Goal: Complete application form

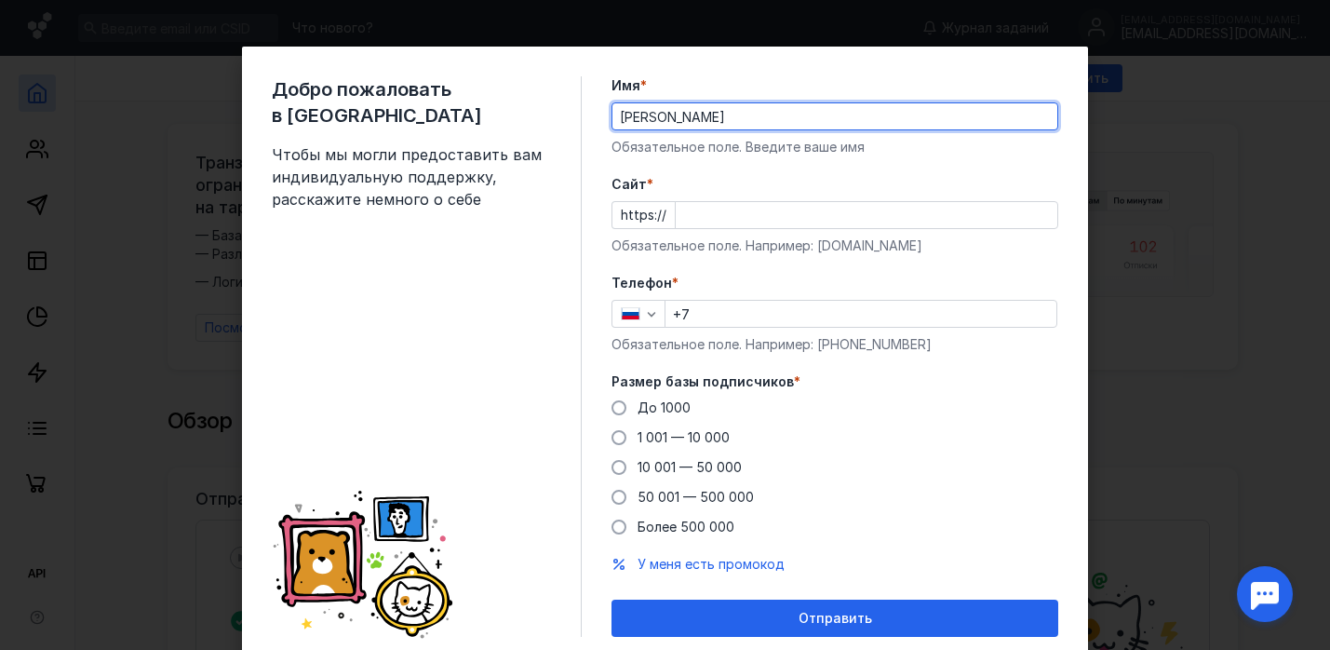
type input "[PERSON_NAME]"
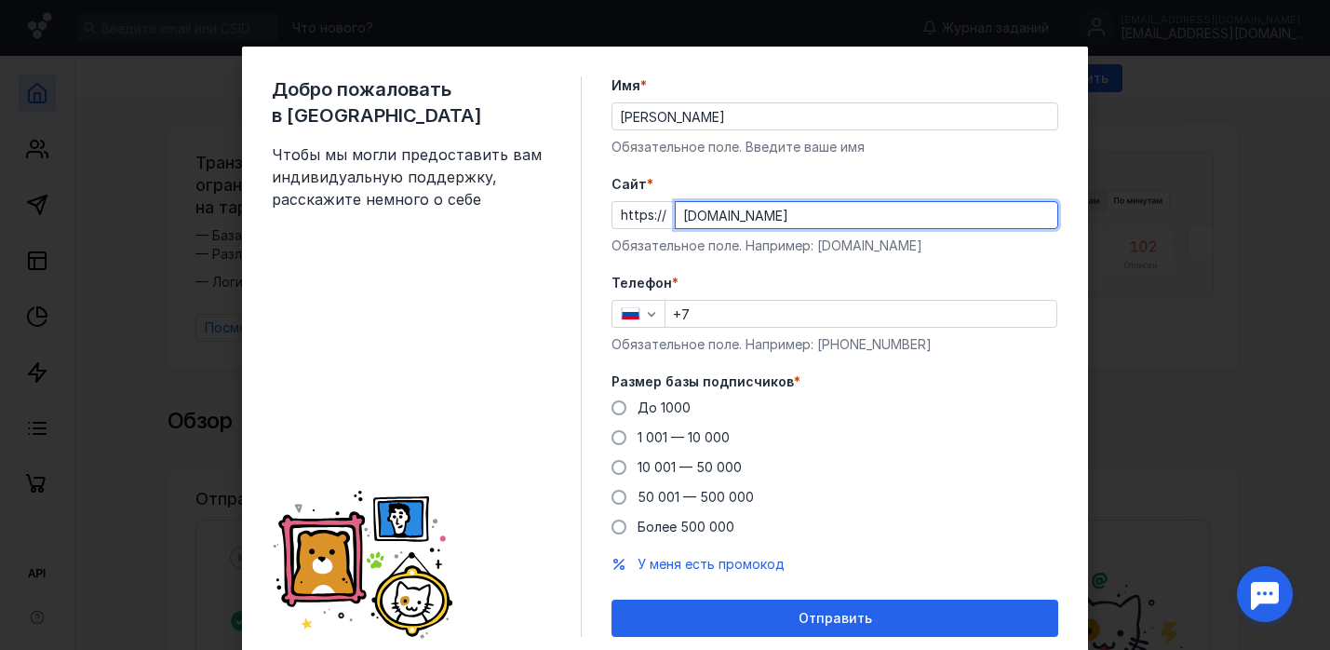
type input "[DOMAIN_NAME]"
click at [705, 311] on input "+7" at bounding box center [861, 314] width 391 height 26
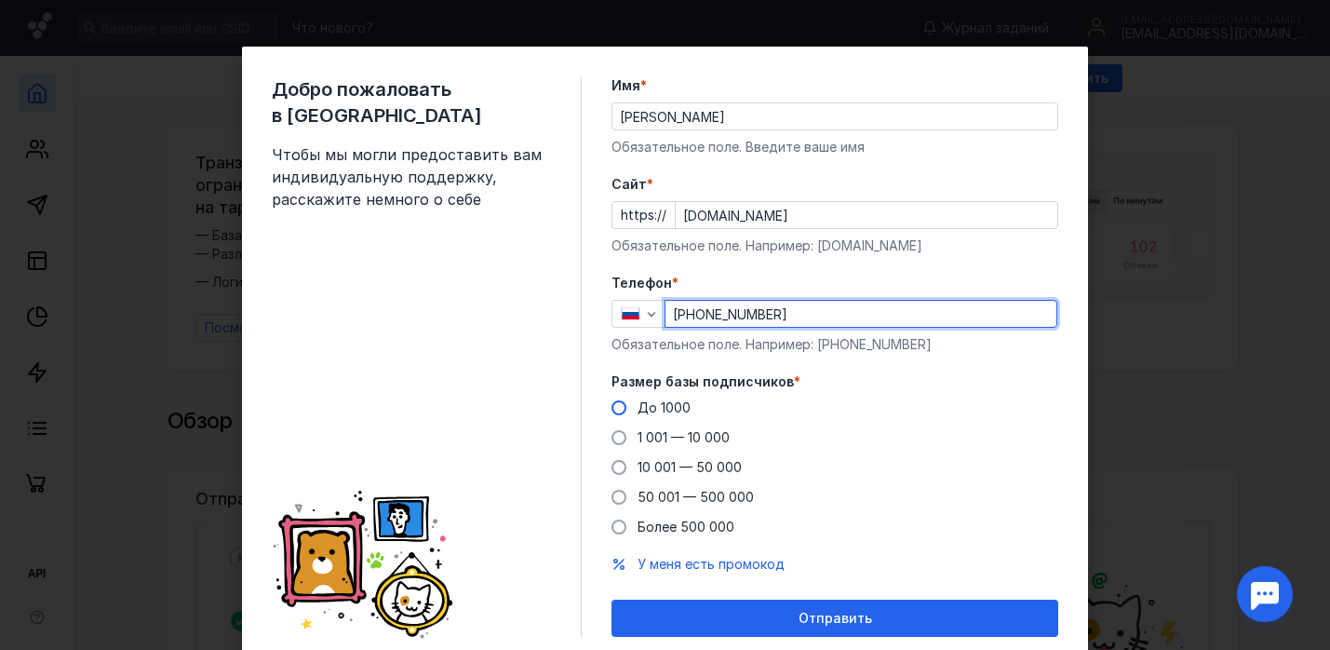
type input "[PHONE_NUMBER]"
click at [634, 409] on label "До 1000" at bounding box center [651, 407] width 79 height 19
click at [0, 0] on input "До 1000" at bounding box center [0, 0] width 0 height 0
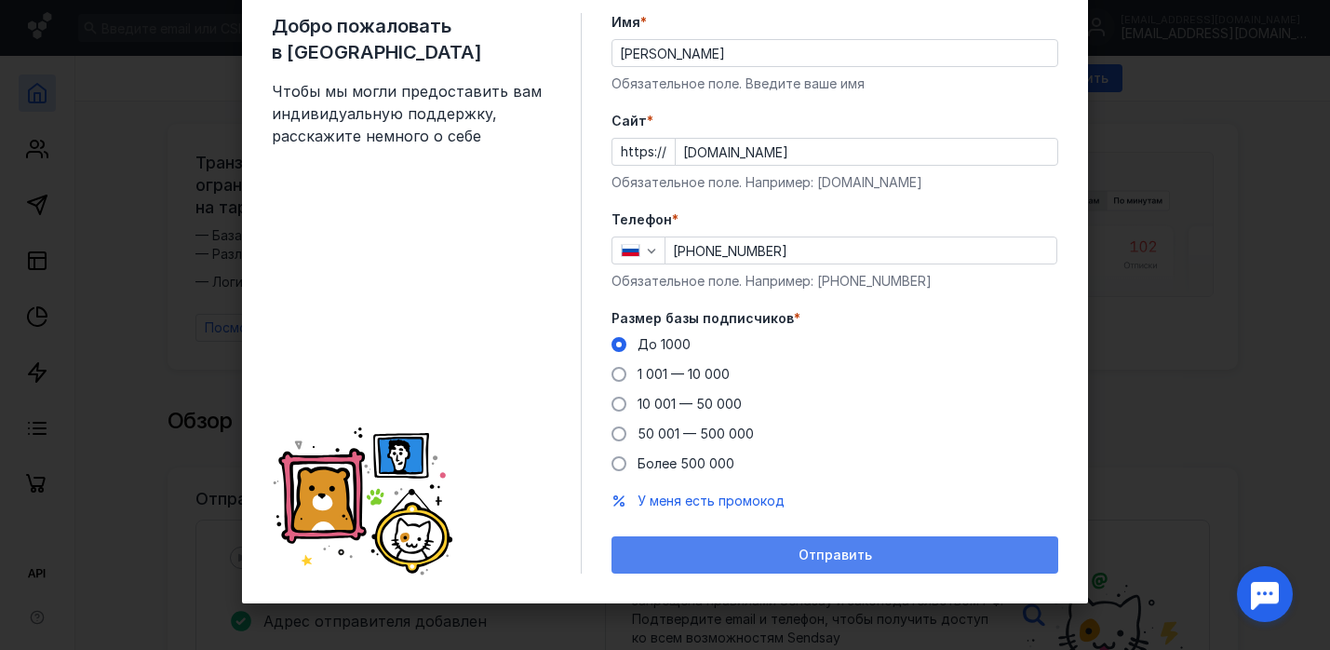
scroll to position [63, 0]
click at [735, 560] on div "Отправить" at bounding box center [835, 555] width 428 height 16
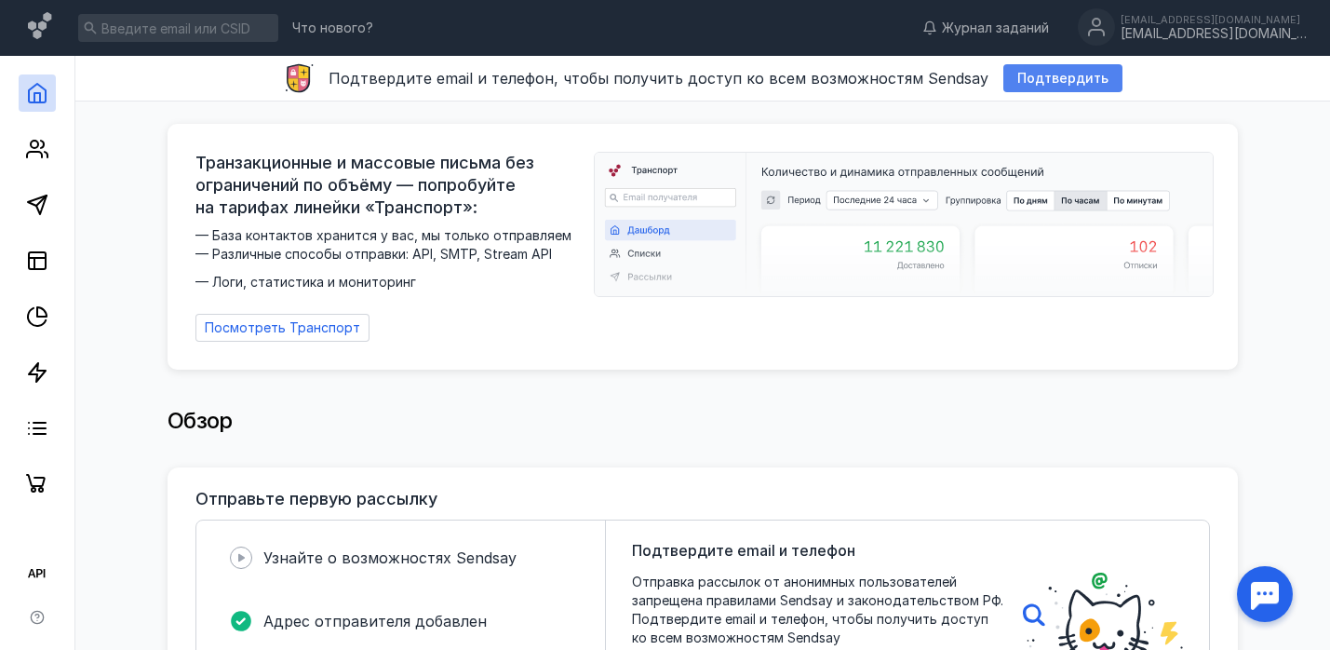
click at [1028, 81] on span "Подтвердить" at bounding box center [1063, 79] width 91 height 16
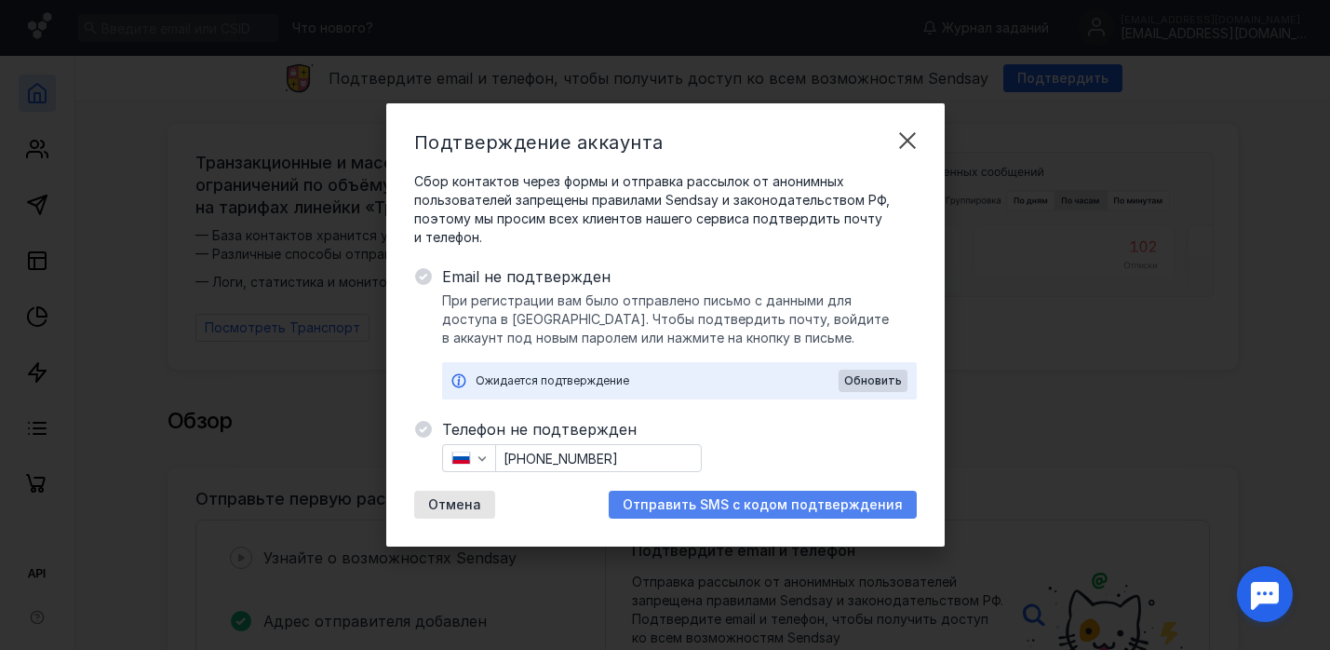
click at [737, 503] on span "Отправить SMS с кодом подтверждения" at bounding box center [763, 505] width 280 height 16
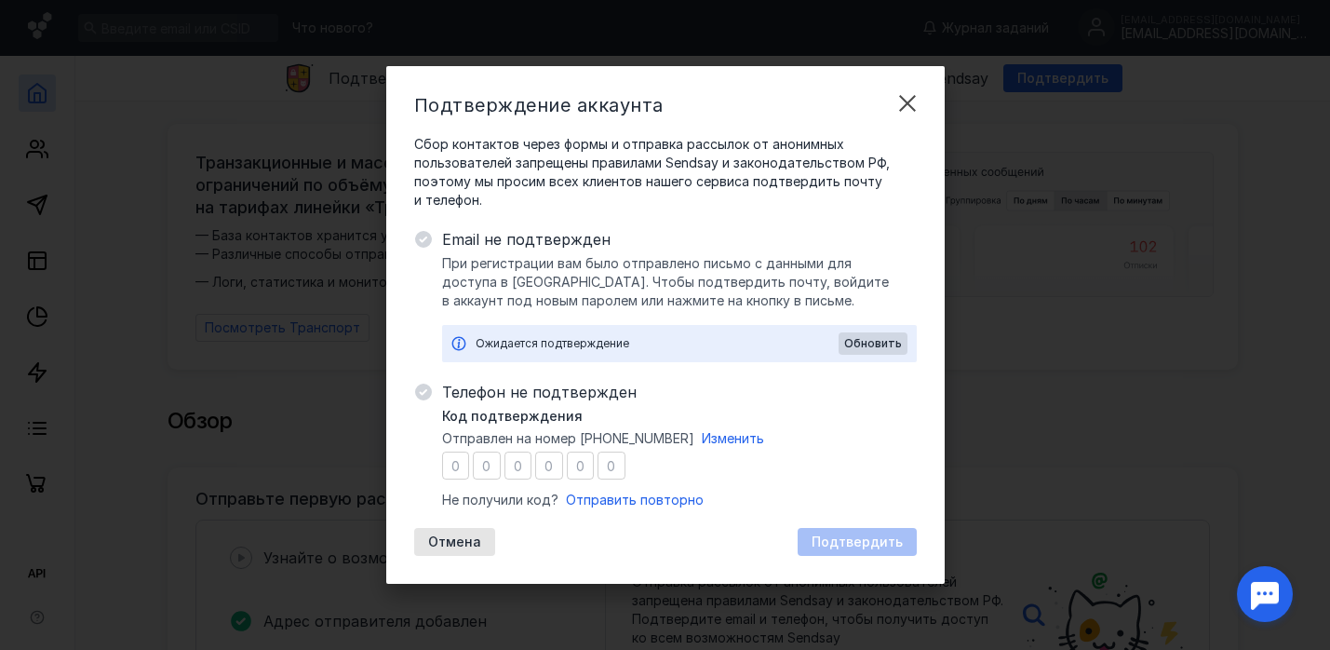
type input "0"
type input "6"
type input "5"
type input "7"
type input "1"
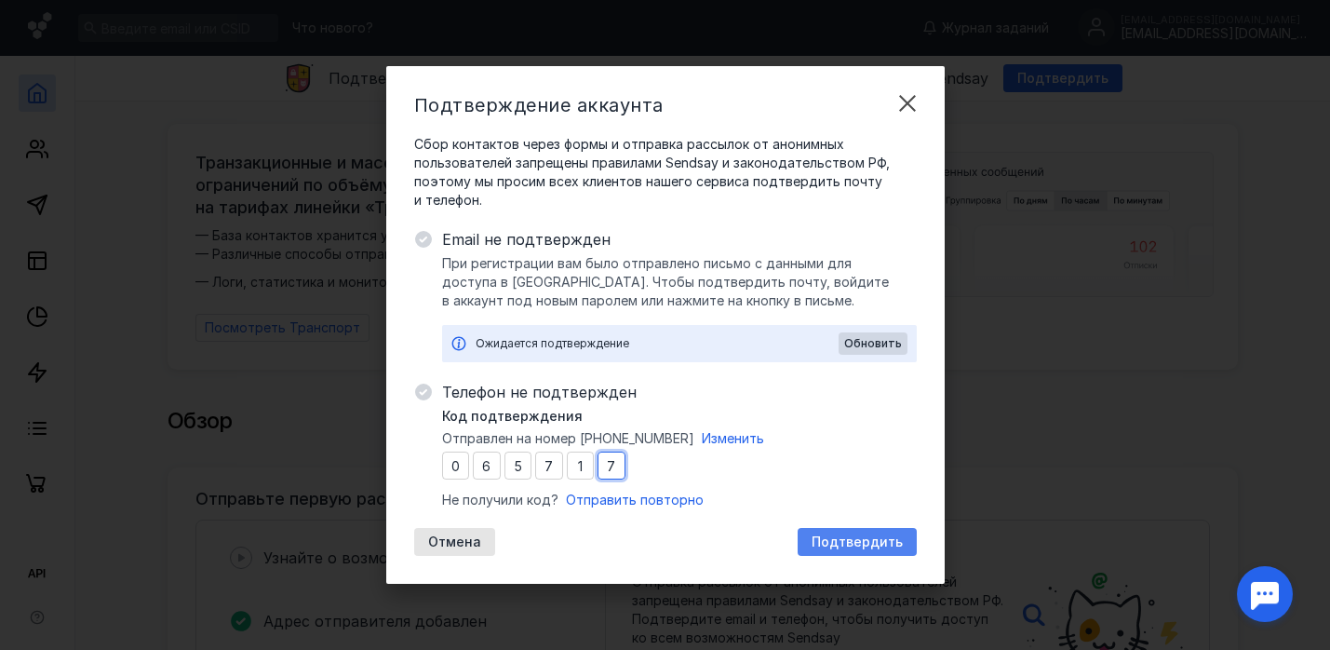
type input "7"
click at [860, 538] on span "Подтвердить" at bounding box center [857, 542] width 91 height 16
